Goal: Task Accomplishment & Management: Use online tool/utility

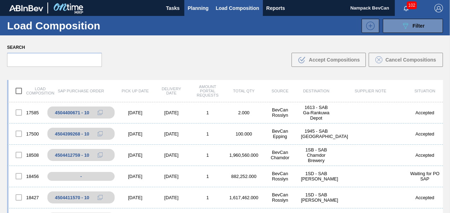
click at [196, 8] on span "Planning" at bounding box center [198, 8] width 21 height 8
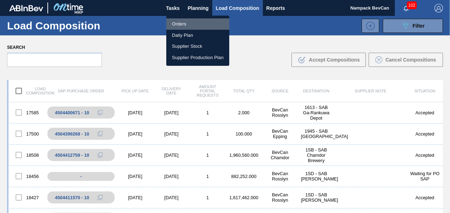
click at [183, 25] on li "Orders" at bounding box center [197, 23] width 63 height 11
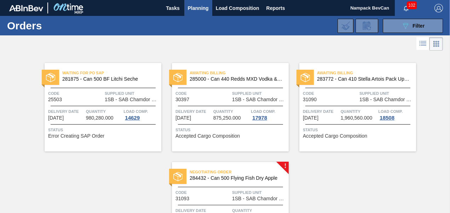
scroll to position [63, 0]
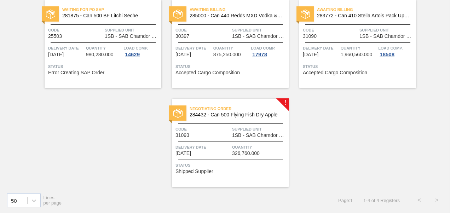
click at [224, 139] on div "Negotiating Order 284432 - Can 500 Flying Fish Dry Apple Code 31093 Supplied Un…" at bounding box center [230, 143] width 117 height 88
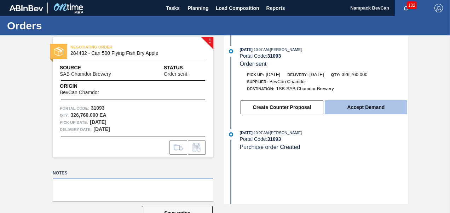
click at [350, 108] on button "Accept Demand" at bounding box center [366, 107] width 82 height 14
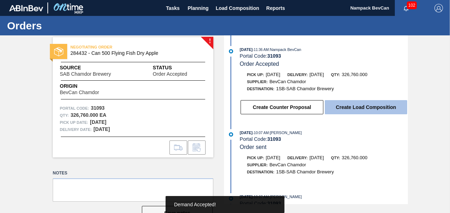
click at [367, 110] on button "Create Load Composition" at bounding box center [366, 107] width 82 height 14
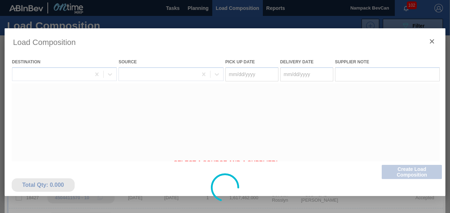
type Date "[DATE]"
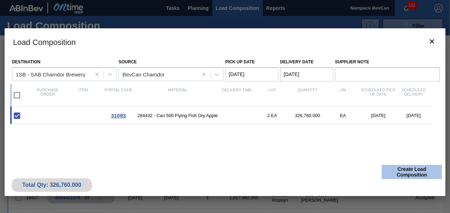
click at [404, 175] on button "Create Load Composition" at bounding box center [412, 172] width 60 height 14
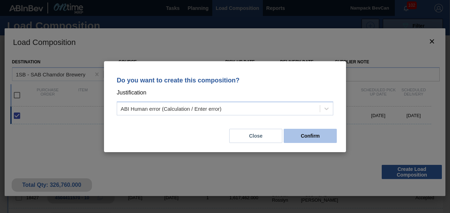
click at [311, 139] on button "Confirm" at bounding box center [310, 136] width 53 height 14
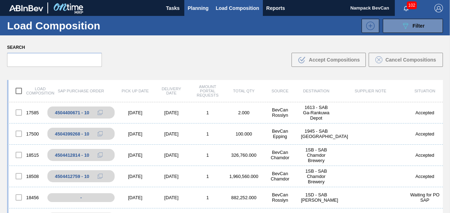
click at [202, 12] on button "Planning" at bounding box center [198, 8] width 28 height 16
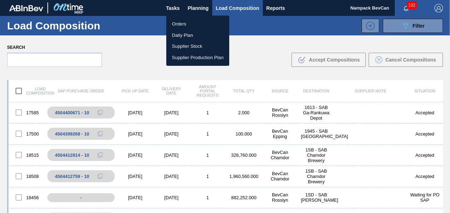
click at [187, 24] on li "Orders" at bounding box center [197, 23] width 63 height 11
